Goal: Information Seeking & Learning: Learn about a topic

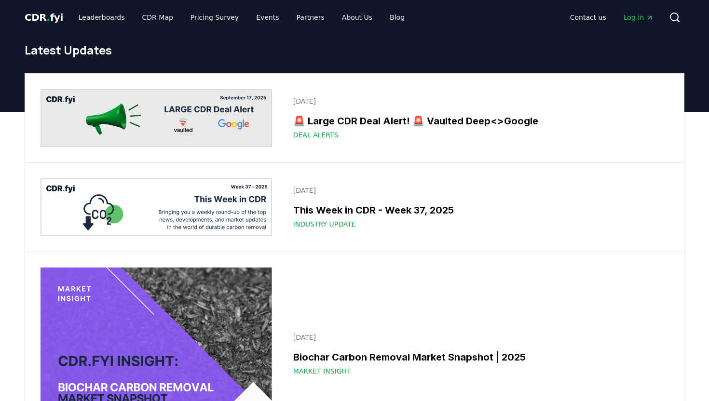
click at [675, 19] on icon at bounding box center [675, 18] width 12 height 12
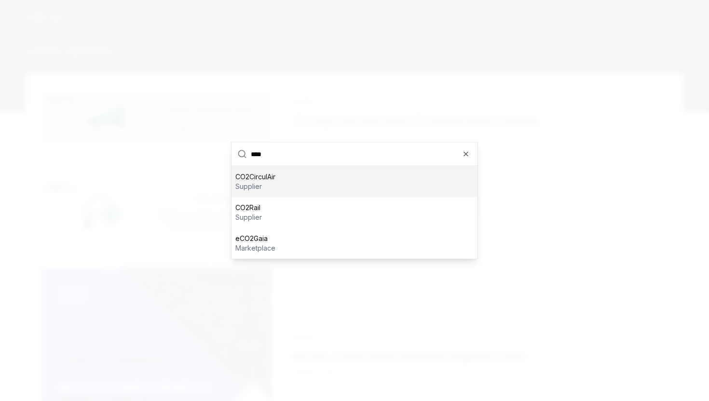
type input "*****"
